Goal: Task Accomplishment & Management: Complete application form

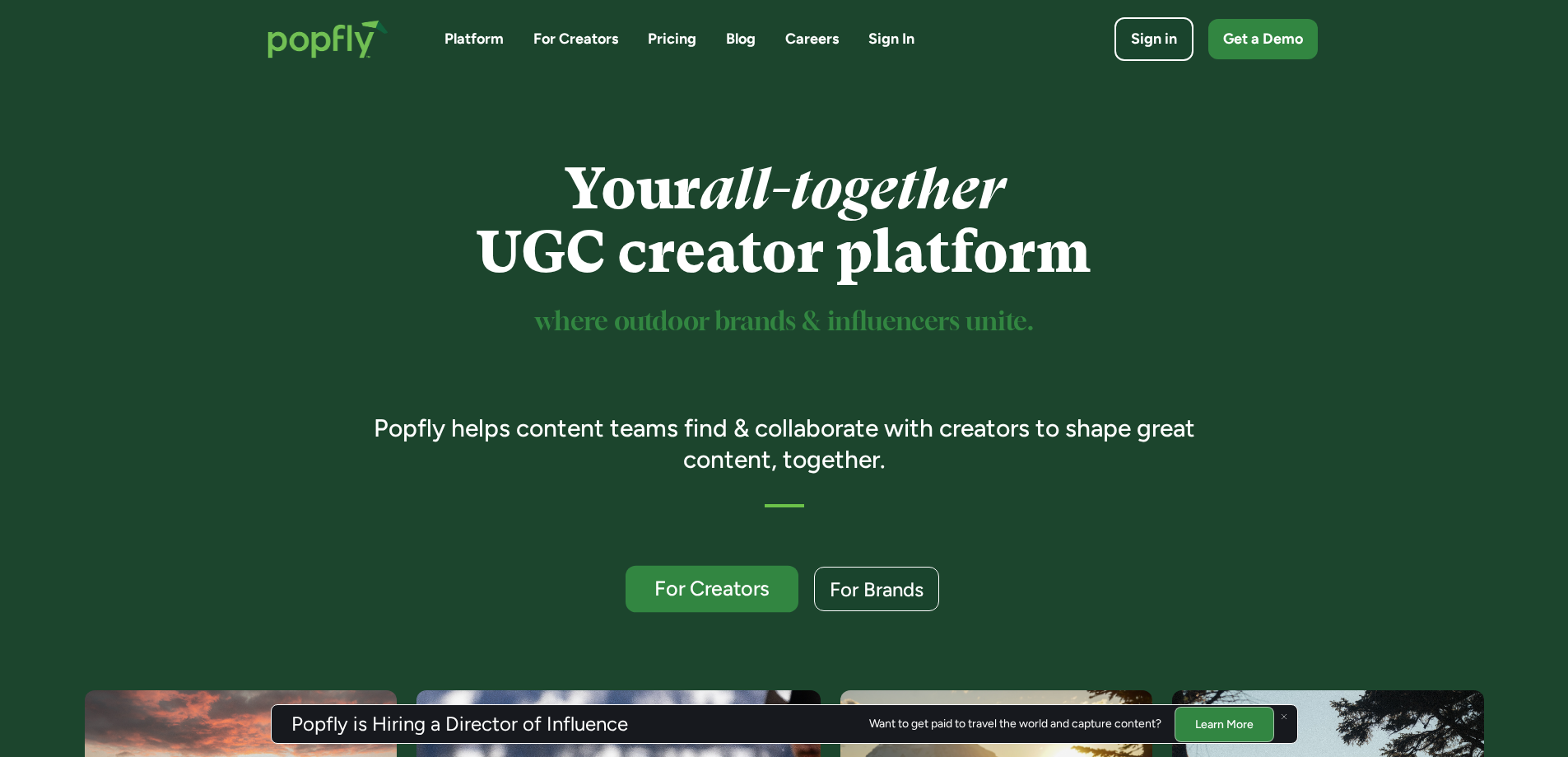
click at [719, 586] on div "For Creators" at bounding box center [711, 589] width 142 height 21
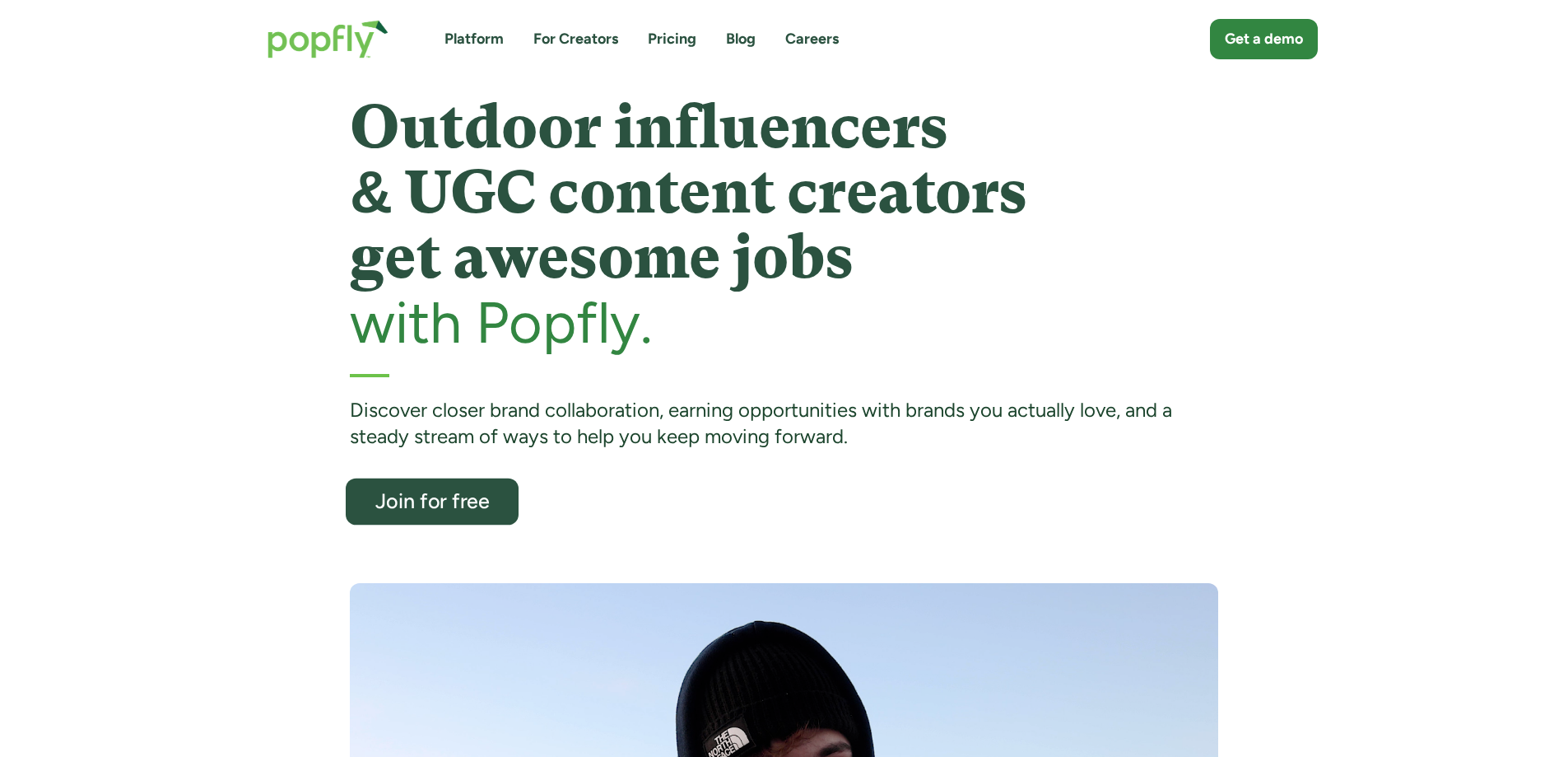
click at [435, 522] on link "Join for free" at bounding box center [432, 502] width 173 height 47
